Goal: Check status: Check status

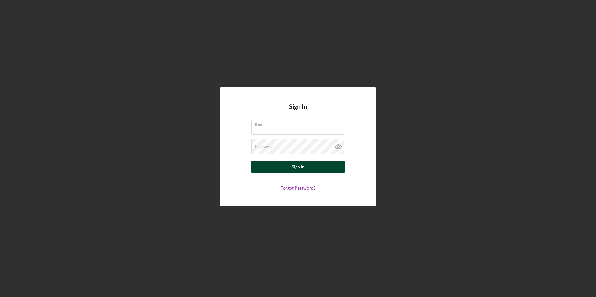
type input "[PERSON_NAME][EMAIL_ADDRESS][DOMAIN_NAME]"
click at [292, 165] on div "Sign In" at bounding box center [298, 167] width 13 height 12
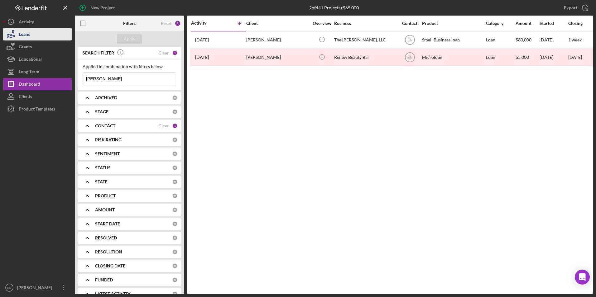
click at [41, 34] on button "Loans" at bounding box center [37, 34] width 69 height 12
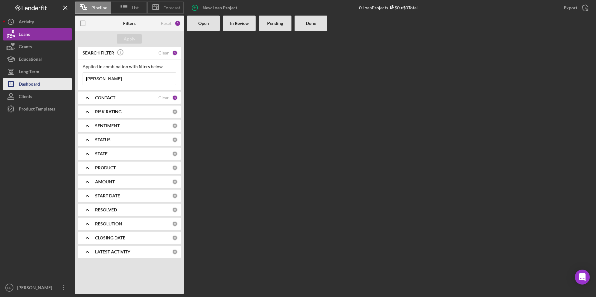
click at [30, 81] on div "Dashboard" at bounding box center [29, 85] width 21 height 14
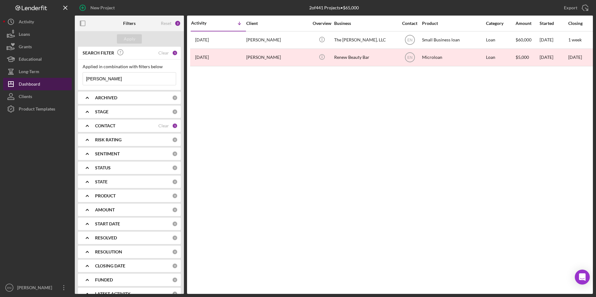
drag, startPoint x: 112, startPoint y: 80, endPoint x: 71, endPoint y: 81, distance: 40.8
click at [71, 81] on div "New Project 2 of 441 Projects • $65,000 [PERSON_NAME] Export Icon/Export Filter…" at bounding box center [297, 147] width 589 height 294
click at [131, 39] on div "Apply" at bounding box center [130, 38] width 12 height 9
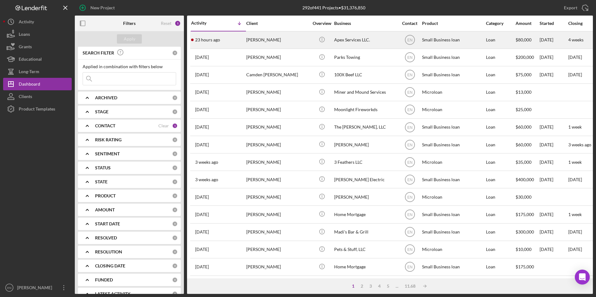
click at [231, 38] on div "23 hours ago [PERSON_NAME]" at bounding box center [218, 40] width 55 height 17
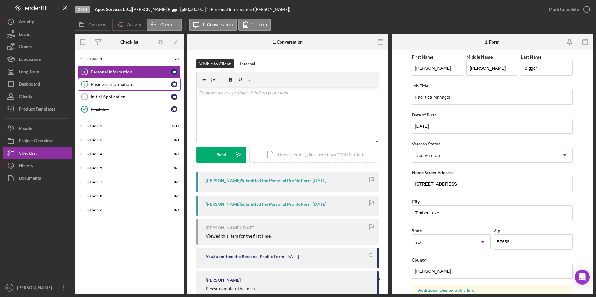
click at [103, 82] on div "Business Information" at bounding box center [131, 84] width 80 height 5
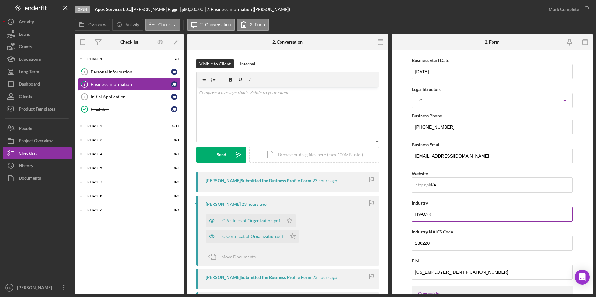
scroll to position [62, 0]
